Goal: Task Accomplishment & Management: Manage account settings

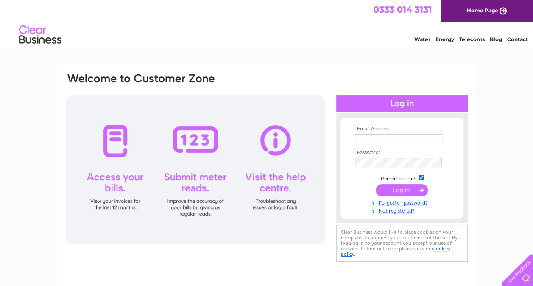
type input "[EMAIL_ADDRESS][DOMAIN_NAME]"
click at [403, 188] on input "submit" at bounding box center [402, 190] width 52 height 12
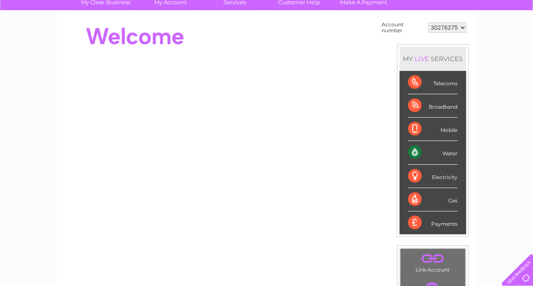
scroll to position [41, 0]
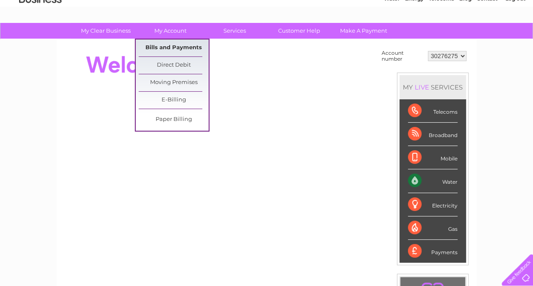
click at [166, 45] on link "Bills and Payments" at bounding box center [174, 47] width 70 height 17
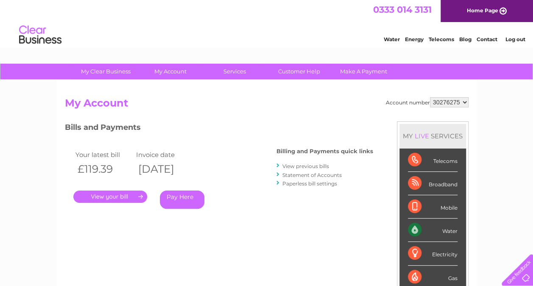
click at [115, 195] on link "." at bounding box center [110, 197] width 74 height 12
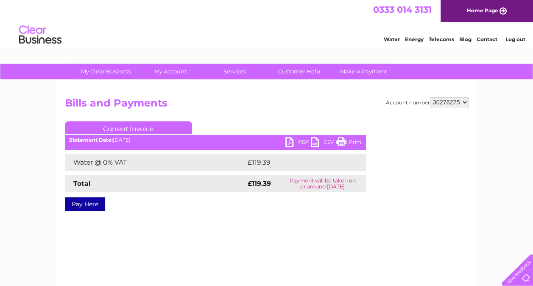
click at [291, 142] on link "PDF" at bounding box center [298, 143] width 25 height 12
click at [288, 142] on link "PDF" at bounding box center [298, 143] width 25 height 12
click at [288, 143] on link "PDF" at bounding box center [298, 143] width 25 height 12
